Goal: Task Accomplishment & Management: Manage account settings

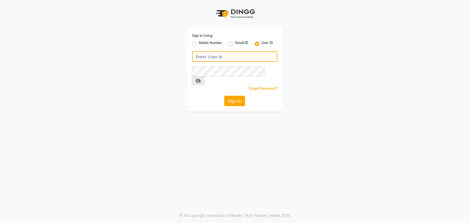
click at [200, 57] on input "Username" at bounding box center [234, 56] width 85 height 10
click at [212, 56] on input "Username" at bounding box center [234, 56] width 85 height 10
type input "petals"
click at [238, 96] on button "Sign In" at bounding box center [234, 101] width 21 height 10
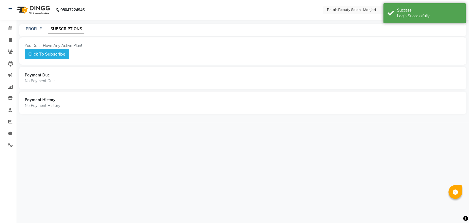
select select "en"
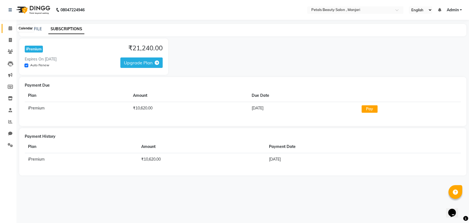
click at [9, 27] on icon at bounding box center [11, 28] width 4 height 4
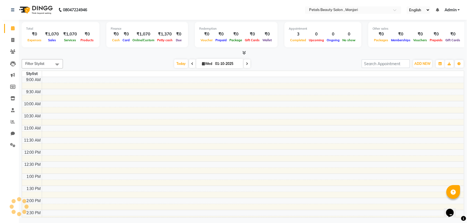
scroll to position [145, 0]
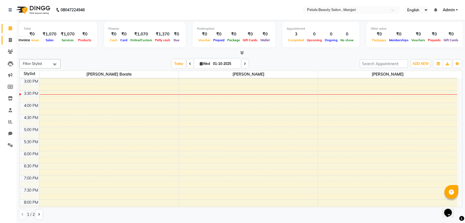
click at [8, 40] on span at bounding box center [10, 40] width 10 height 6
select select "service"
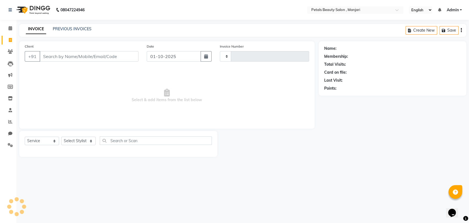
type input "0003"
select select "9061"
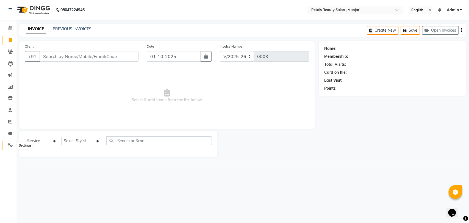
click at [11, 144] on icon at bounding box center [10, 145] width 5 height 4
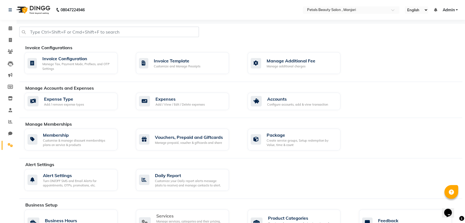
click at [163, 219] on div "Manage services, categories and their pricing, duration. Print menu, or import,…" at bounding box center [190, 226] width 68 height 14
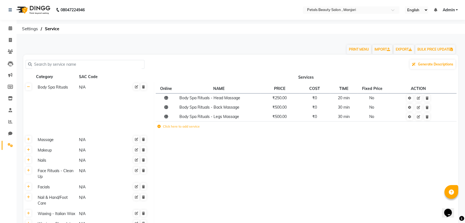
click at [71, 64] on input "text" at bounding box center [87, 64] width 110 height 9
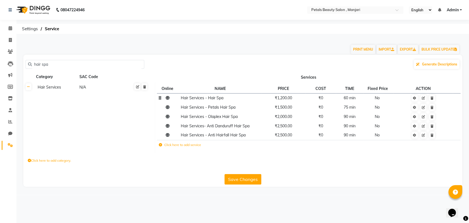
type input "hair spa"
click at [284, 99] on span "₹1,200.00" at bounding box center [283, 97] width 17 height 5
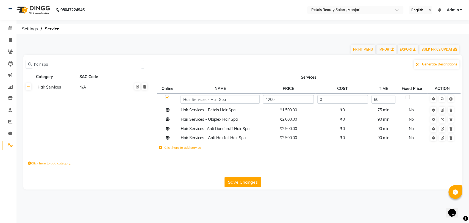
click at [187, 148] on label "Click here to add service" at bounding box center [180, 147] width 42 height 5
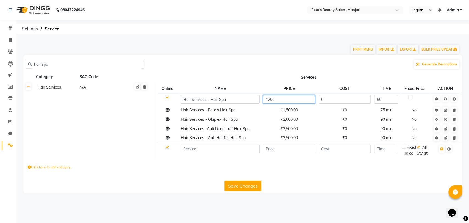
click at [279, 99] on input "1200" at bounding box center [289, 99] width 52 height 9
type input "1500"
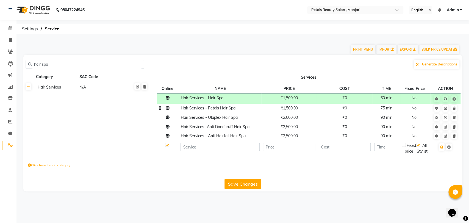
click at [290, 110] on span "₹1,500.00" at bounding box center [289, 108] width 17 height 5
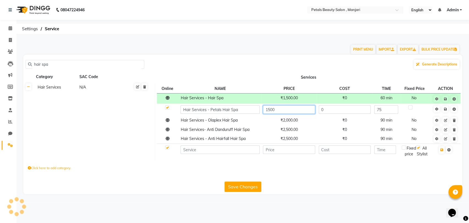
click at [290, 110] on input "1500" at bounding box center [289, 109] width 52 height 9
type input "1800"
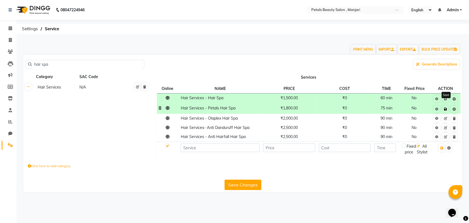
click at [446, 108] on icon at bounding box center [445, 108] width 3 height 3
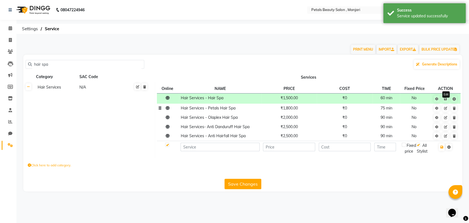
click at [446, 108] on icon at bounding box center [445, 108] width 3 height 3
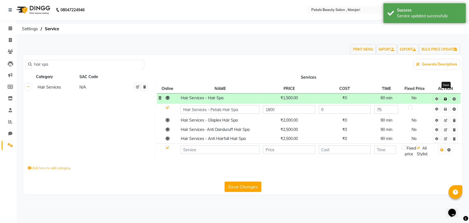
click at [446, 100] on icon at bounding box center [445, 98] width 3 height 3
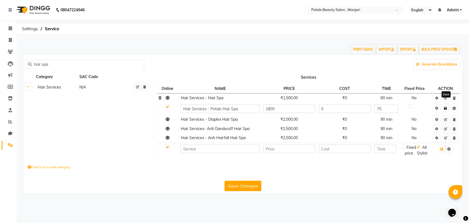
click at [446, 110] on icon at bounding box center [445, 108] width 3 height 3
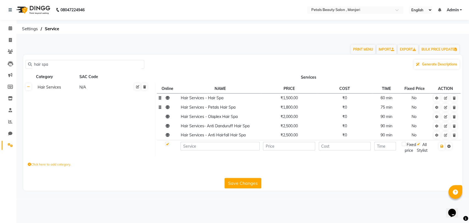
click at [56, 64] on input "hair spa" at bounding box center [87, 64] width 110 height 9
type input "h"
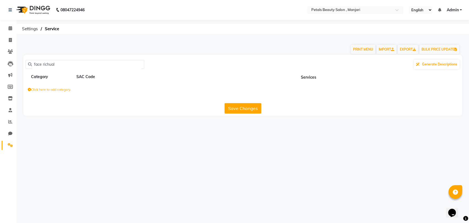
click at [56, 64] on input "face richual" at bounding box center [87, 64] width 110 height 9
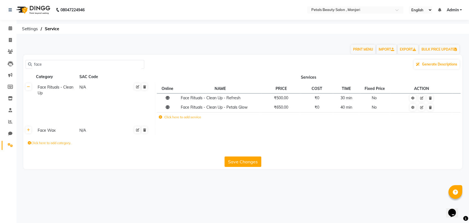
type input "face"
click at [176, 118] on label "Click here to add service" at bounding box center [180, 117] width 42 height 5
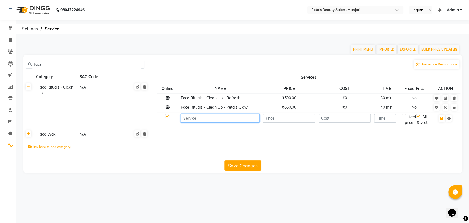
click at [199, 118] on input at bounding box center [220, 118] width 79 height 9
click at [201, 75] on th "Services" at bounding box center [308, 77] width 307 height 10
click at [278, 118] on input "number" at bounding box center [289, 118] width 52 height 9
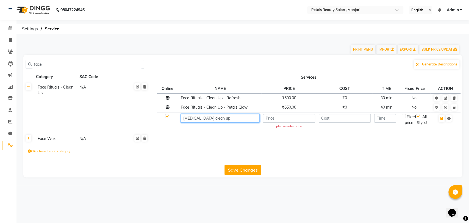
click at [227, 117] on input "[MEDICAL_DATA] ciean up" at bounding box center [220, 118] width 79 height 9
type input "s"
click at [193, 119] on input "Face richuals" at bounding box center [220, 118] width 79 height 9
click at [199, 118] on input "Faceichuals" at bounding box center [220, 118] width 79 height 9
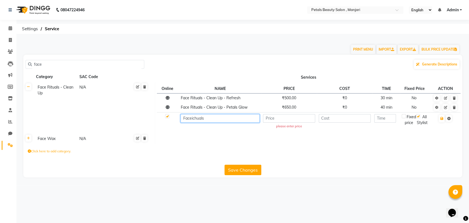
click at [209, 120] on input "Faceichuals" at bounding box center [220, 118] width 79 height 9
click at [209, 120] on input "Face" at bounding box center [220, 118] width 79 height 9
click at [247, 67] on div "face Generate Descriptions" at bounding box center [243, 64] width 435 height 10
click at [200, 118] on input "Face" at bounding box center [220, 118] width 79 height 9
type input "Face Rituals - Clean Up - [MEDICAL_DATA]"
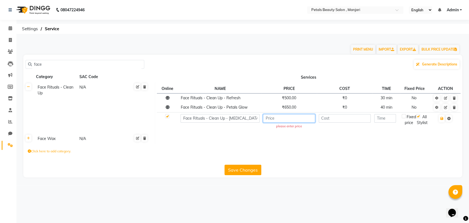
click at [285, 118] on input "number" at bounding box center [289, 118] width 52 height 9
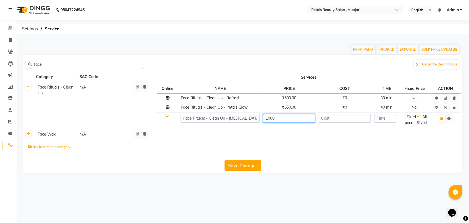
type input "1000"
click at [383, 117] on input "number" at bounding box center [385, 118] width 22 height 9
type input "40"
click at [440, 119] on button "button" at bounding box center [442, 119] width 6 height 8
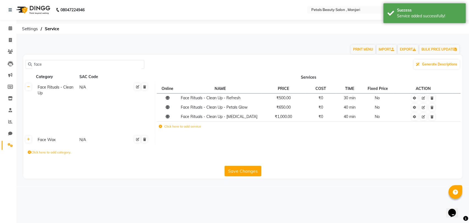
click at [183, 127] on label "Click here to add service" at bounding box center [180, 126] width 42 height 5
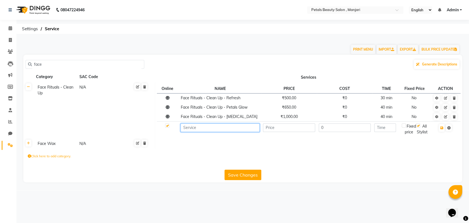
click at [198, 129] on input at bounding box center [220, 127] width 79 height 9
type input "Face Riuals - Clean Up - o+3"
click at [283, 127] on input "number" at bounding box center [289, 127] width 52 height 9
type input "1500"
click at [390, 128] on input "number" at bounding box center [385, 127] width 22 height 9
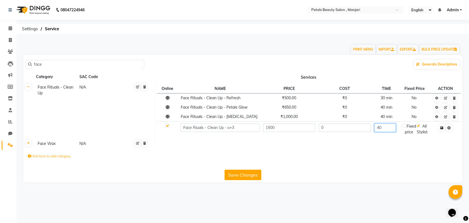
type input "40"
click at [442, 126] on icon "button" at bounding box center [441, 127] width 3 height 3
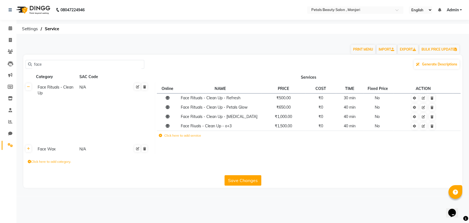
click at [247, 180] on button "Save Changes" at bounding box center [243, 180] width 37 height 10
click at [229, 180] on button "Save Changes" at bounding box center [243, 180] width 37 height 10
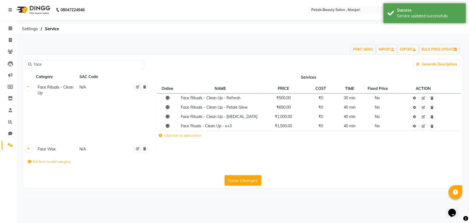
click at [43, 65] on input "face" at bounding box center [87, 64] width 110 height 9
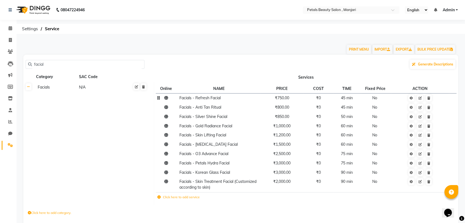
type input "facial"
click at [285, 100] on span "₹750.00" at bounding box center [282, 97] width 14 height 5
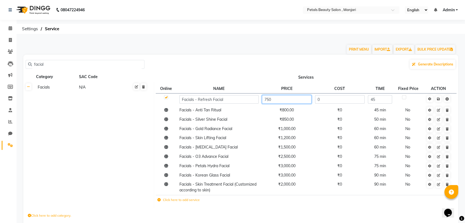
click at [273, 99] on input "750" at bounding box center [286, 99] width 49 height 9
type input "7"
type input "1000"
click at [286, 111] on td "₹800.00" at bounding box center [286, 110] width 53 height 9
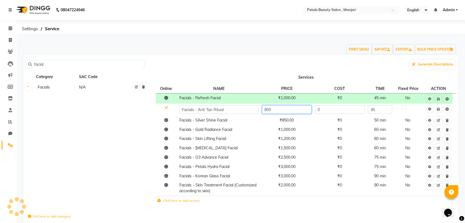
click at [274, 109] on input "800" at bounding box center [286, 109] width 49 height 9
type input "8"
type input "1000"
click at [287, 122] on td "₹850.00" at bounding box center [286, 120] width 53 height 9
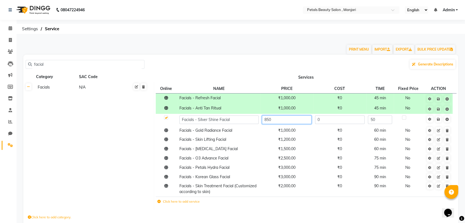
click at [286, 119] on input "850" at bounding box center [286, 119] width 49 height 9
type input "8"
type input "1200"
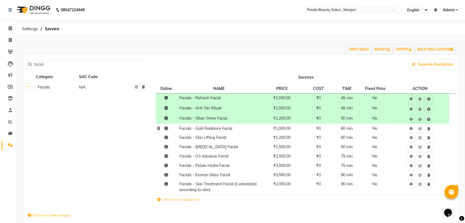
click at [289, 132] on td "₹1,000.00" at bounding box center [281, 128] width 43 height 9
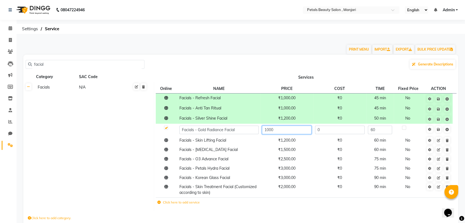
click at [280, 130] on input "1000" at bounding box center [286, 130] width 49 height 9
type input "1200"
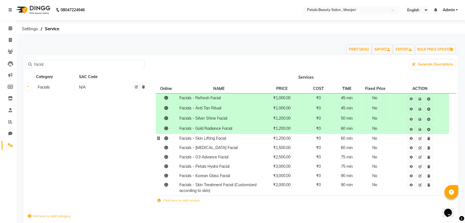
click at [287, 143] on tbody "Facials - Refresh Facial ₹1,000.00 ₹0 45 min No Facials - Anti Tan Ritual ₹1,00…" at bounding box center [306, 150] width 300 height 114
click at [287, 143] on td "₹1,500.00" at bounding box center [281, 147] width 43 height 9
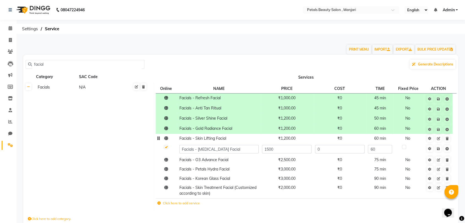
click at [287, 141] on td "₹1,200.00" at bounding box center [286, 138] width 53 height 9
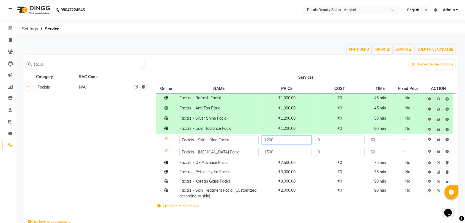
click at [279, 140] on input "1200" at bounding box center [286, 140] width 49 height 9
type input "1500"
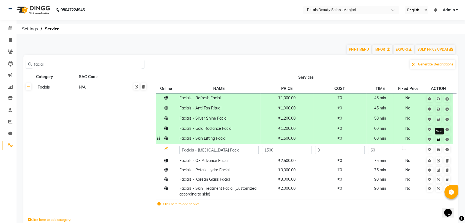
click at [438, 141] on icon at bounding box center [438, 139] width 3 height 3
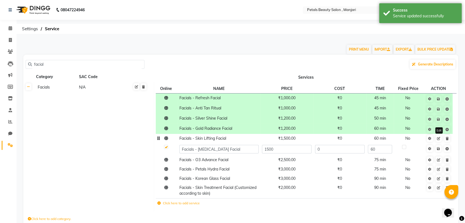
click at [438, 141] on link at bounding box center [438, 138] width 6 height 7
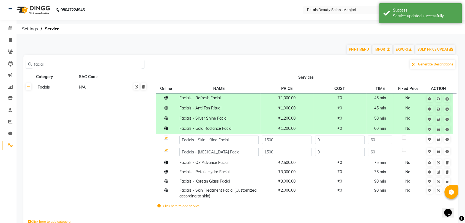
click at [438, 141] on icon at bounding box center [438, 139] width 3 height 3
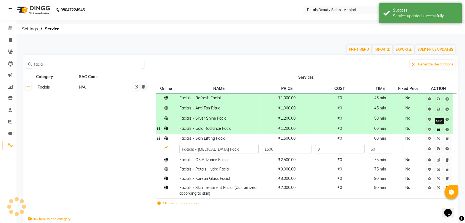
click at [440, 130] on icon at bounding box center [438, 129] width 3 height 3
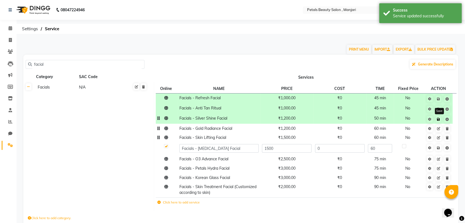
click at [439, 119] on icon at bounding box center [438, 119] width 3 height 3
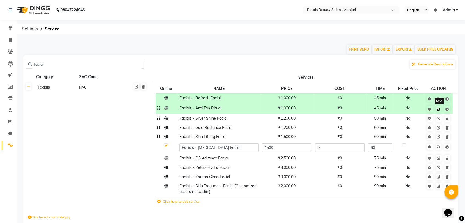
click at [438, 110] on icon at bounding box center [438, 108] width 3 height 3
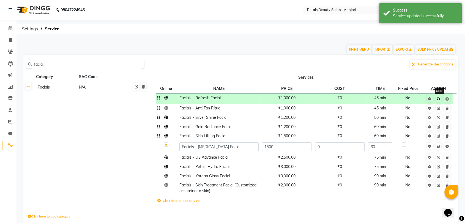
click at [440, 101] on link at bounding box center [438, 98] width 6 height 7
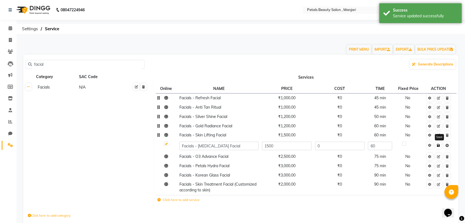
click at [437, 148] on link at bounding box center [438, 145] width 6 height 7
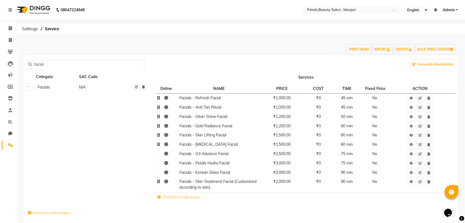
click at [280, 185] on td "₹2,000.00" at bounding box center [281, 184] width 43 height 15
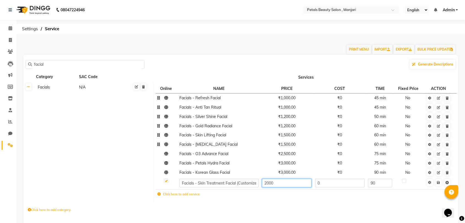
click at [267, 183] on input "2000" at bounding box center [286, 183] width 49 height 9
type input "3000"
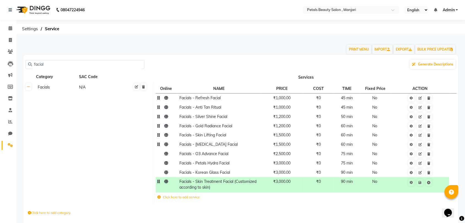
click at [439, 186] on td at bounding box center [420, 184] width 58 height 15
click at [420, 180] on link at bounding box center [420, 182] width 6 height 7
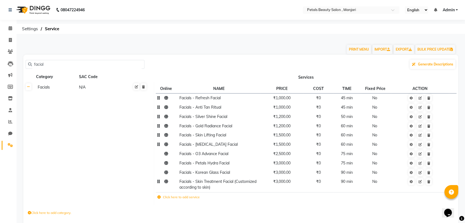
click at [44, 64] on input "facial" at bounding box center [87, 64] width 110 height 9
type input "f"
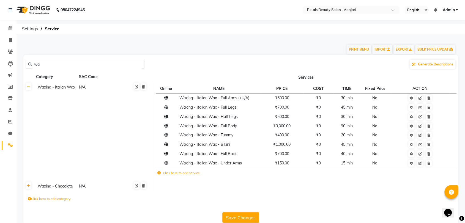
type input "w"
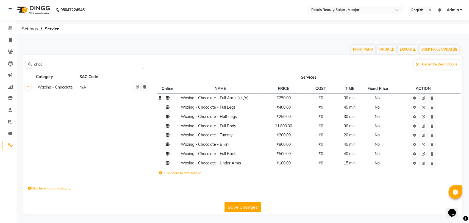
type input "choc"
click at [288, 99] on span "₹250.00" at bounding box center [284, 97] width 14 height 5
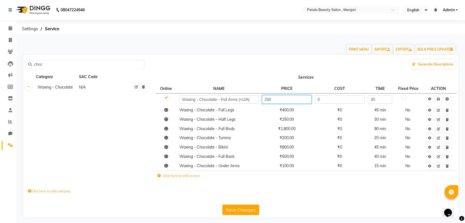
click at [282, 102] on input "250" at bounding box center [286, 99] width 49 height 9
type input "250"
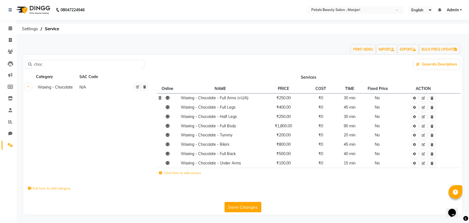
click at [439, 103] on tbody "Waxing - Chocolate - Full Arms (+U/A) ₹250.00 ₹0 30 min No Waxing - Chocolate -…" at bounding box center [309, 136] width 304 height 86
click at [252, 205] on button "Save Changes" at bounding box center [243, 207] width 37 height 10
